Goal: Task Accomplishment & Management: Manage account settings

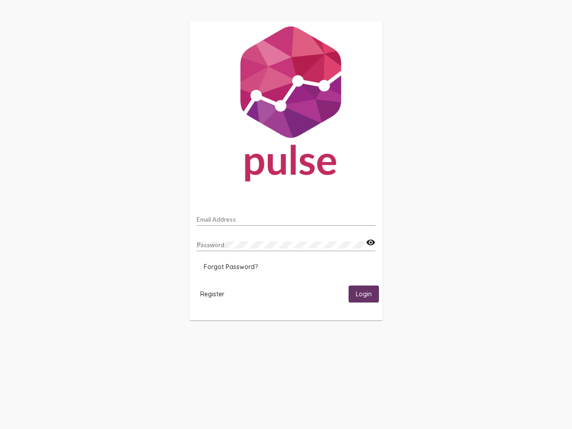
click at [286, 217] on input "Email Address" at bounding box center [286, 219] width 179 height 7
click at [370, 243] on mat-icon "visibility" at bounding box center [370, 242] width 9 height 11
click at [231, 267] on span "Forgot Password?" at bounding box center [231, 267] width 54 height 8
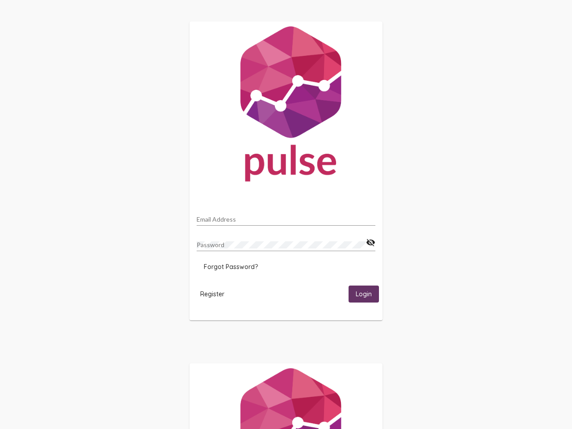
click at [212, 294] on span "Register" at bounding box center [212, 294] width 24 height 8
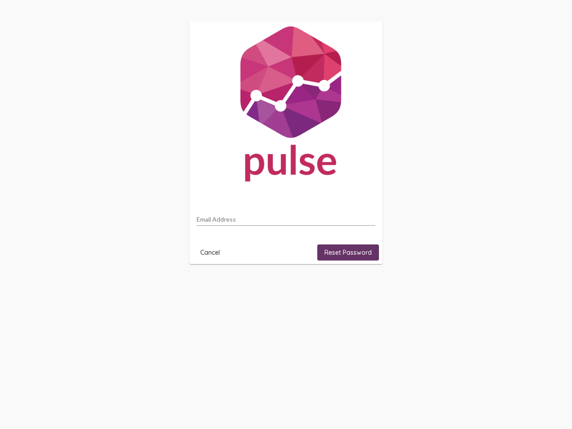
click at [364, 285] on html "Email Address Cancel Reset Password" at bounding box center [286, 142] width 572 height 285
